Goal: Information Seeking & Learning: Learn about a topic

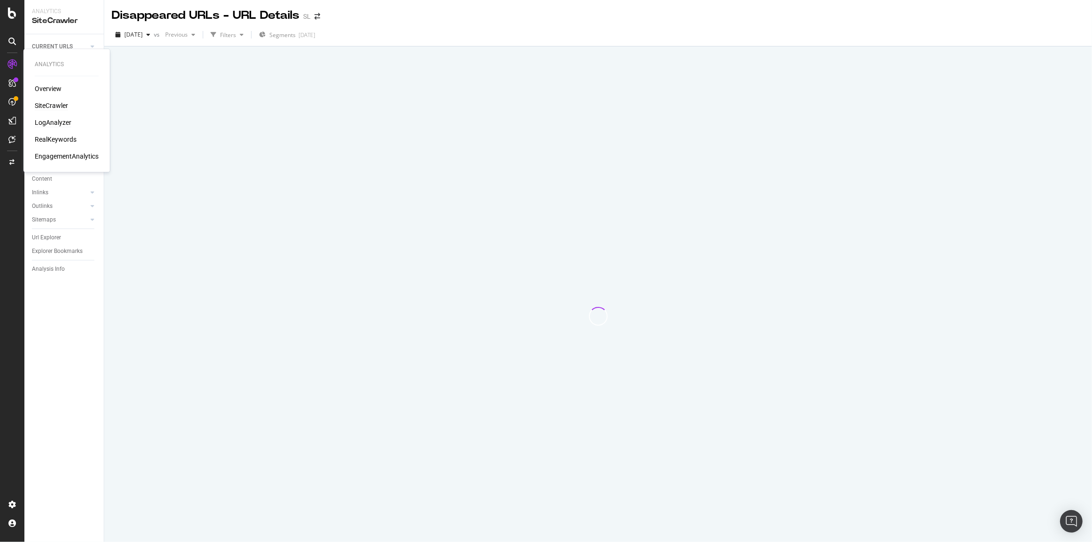
click at [45, 120] on div "LogAnalyzer" at bounding box center [53, 122] width 37 height 9
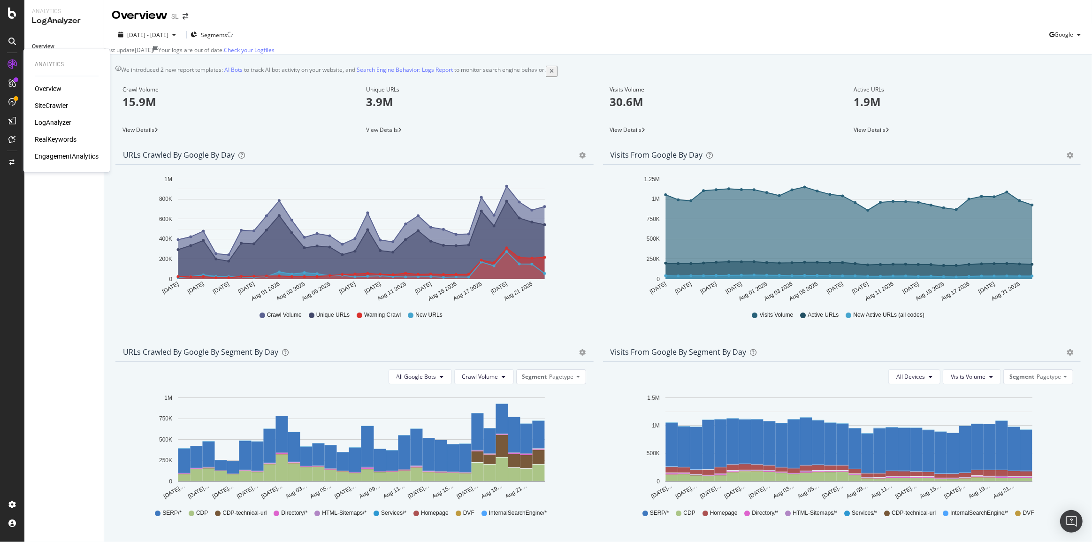
click at [61, 104] on div "SiteCrawler" at bounding box center [51, 105] width 33 height 9
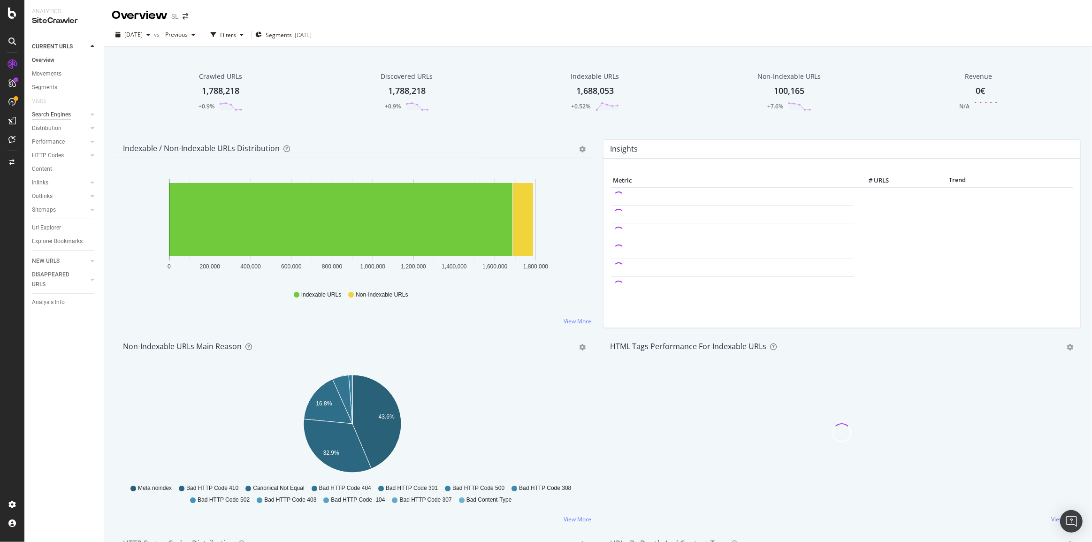
click at [47, 114] on div "Search Engines" at bounding box center [51, 115] width 39 height 10
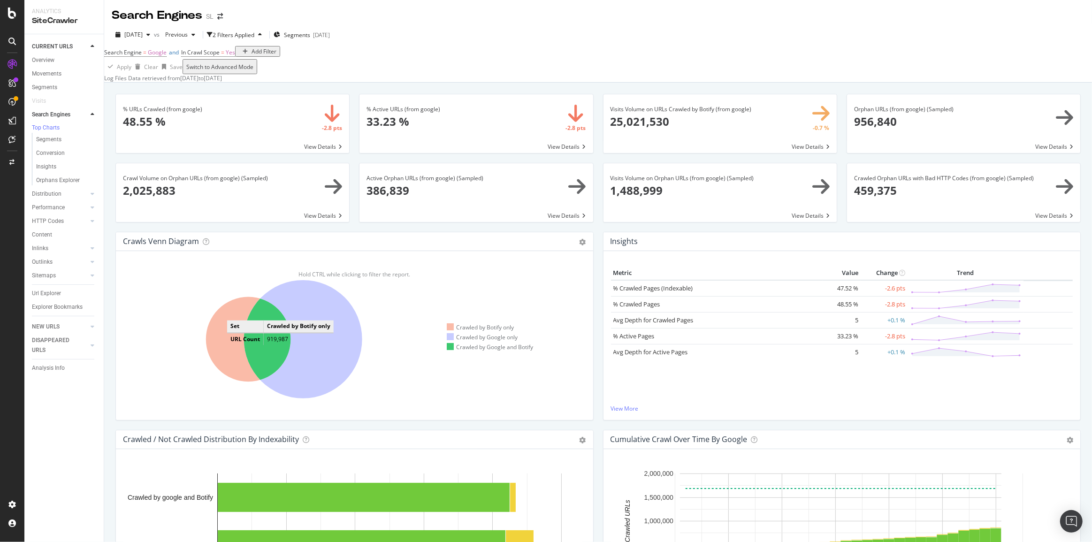
click at [236, 346] on icon at bounding box center [248, 339] width 85 height 85
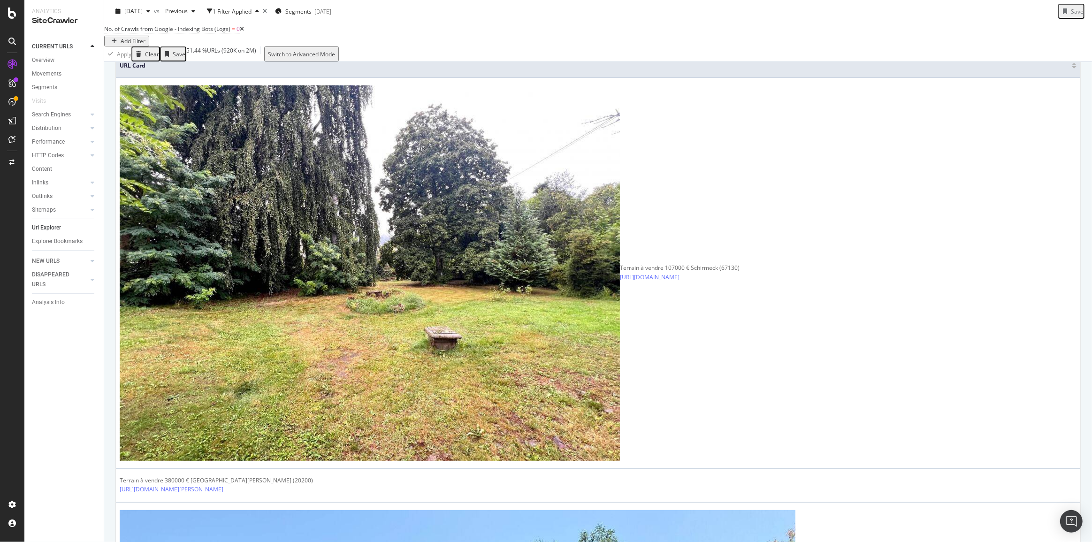
scroll to position [42, 0]
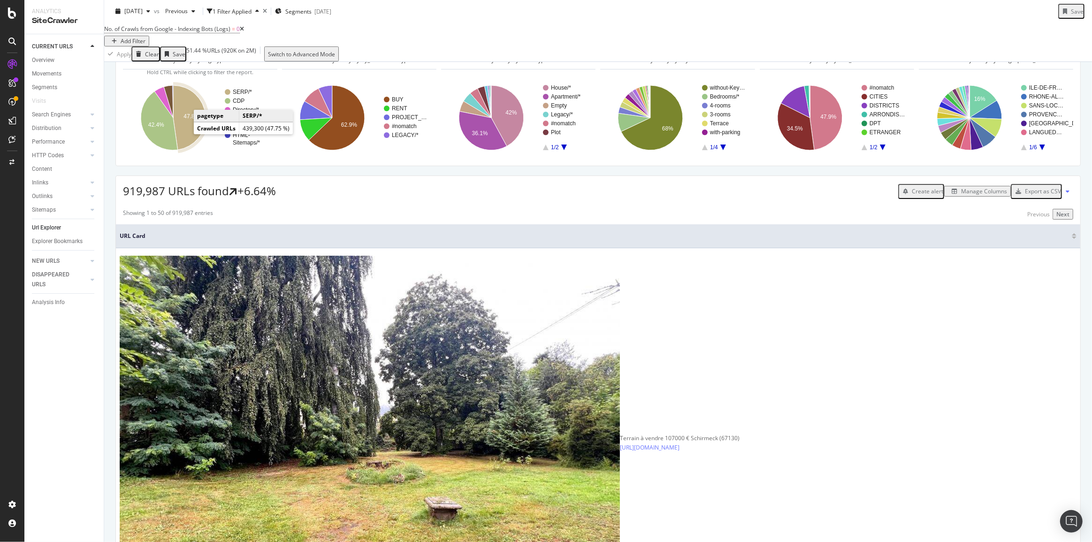
click at [186, 120] on text "47.8%" at bounding box center [192, 117] width 16 height 7
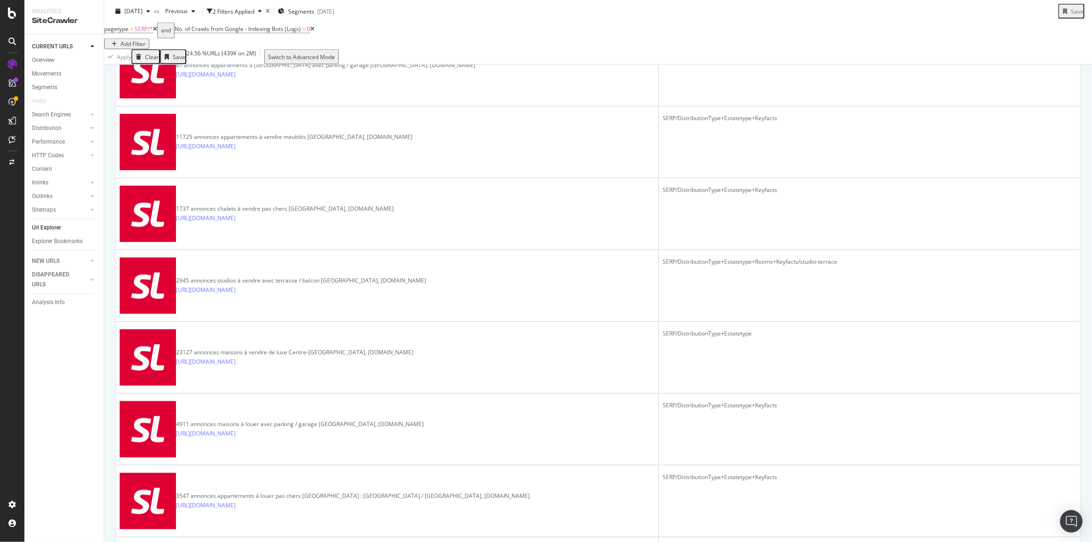
scroll to position [1738, 0]
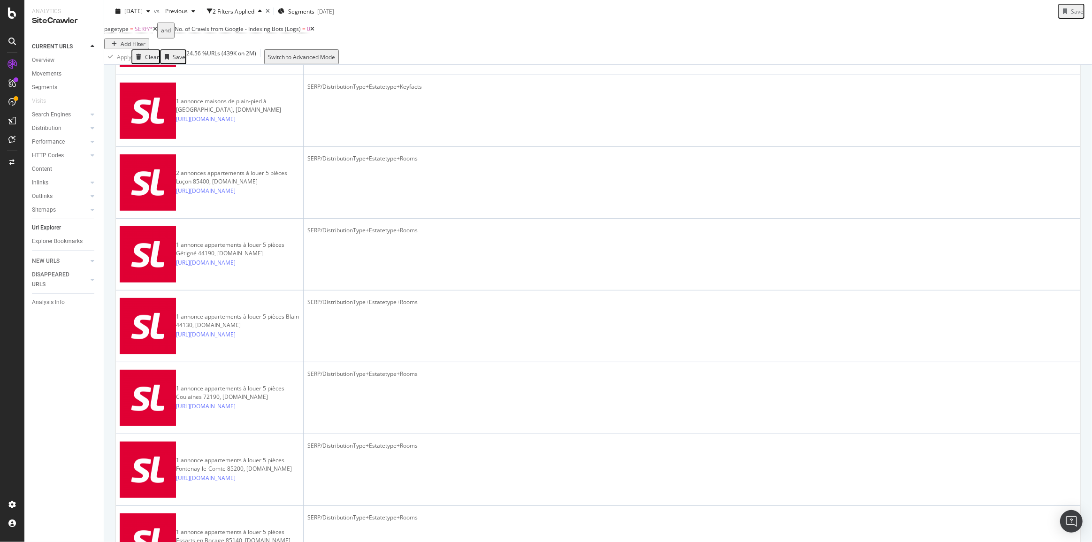
scroll to position [512, 0]
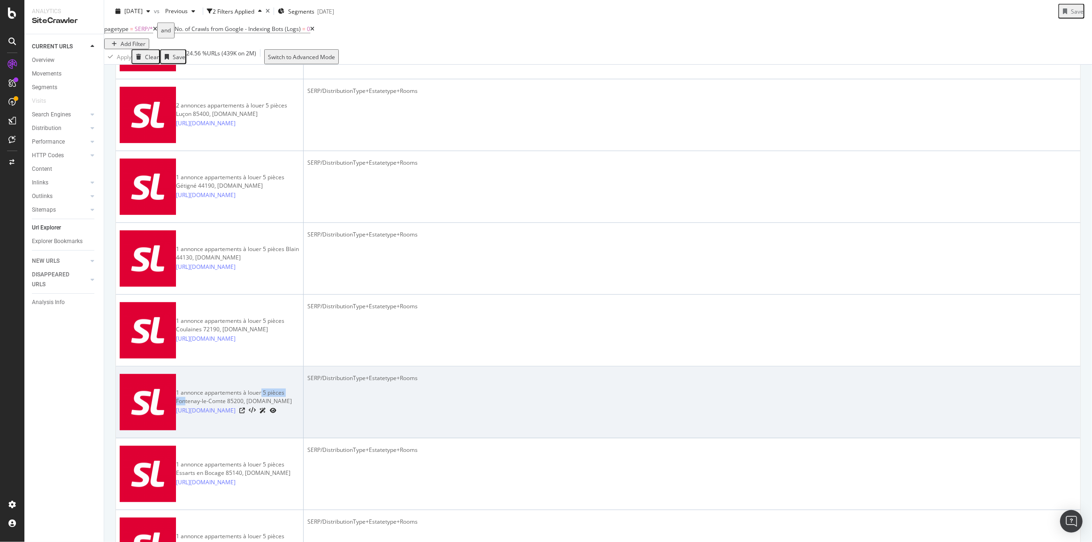
drag, startPoint x: 239, startPoint y: 302, endPoint x: 274, endPoint y: 298, distance: 35.0
click at [274, 389] on div "1 annonce appartements à louer 5 pièces Fontenay-le-Comte 85200, [DOMAIN_NAME]" at bounding box center [237, 397] width 123 height 17
click at [245, 408] on icon at bounding box center [242, 411] width 6 height 6
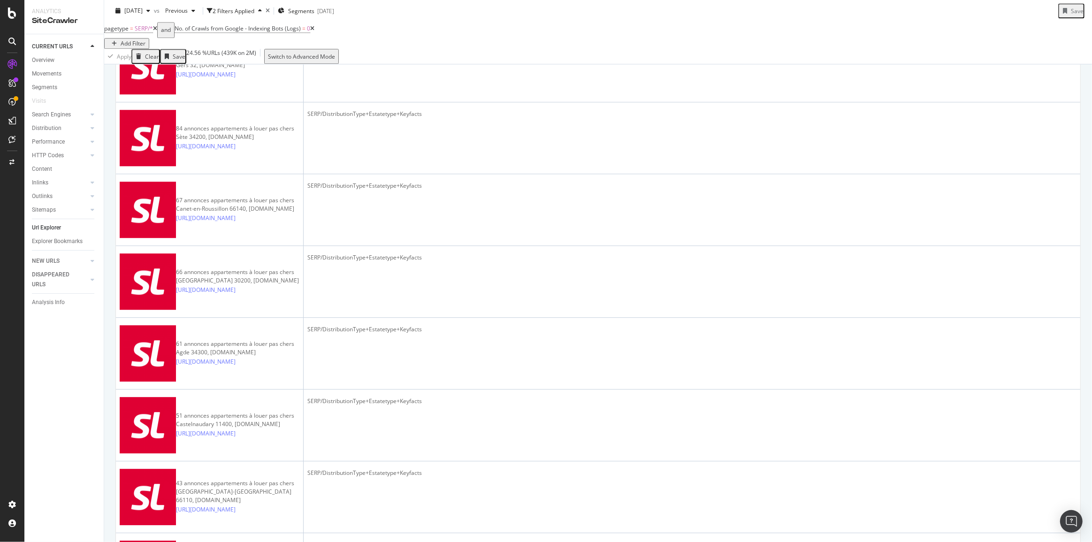
scroll to position [2871, 0]
